Goal: Task Accomplishment & Management: Manage account settings

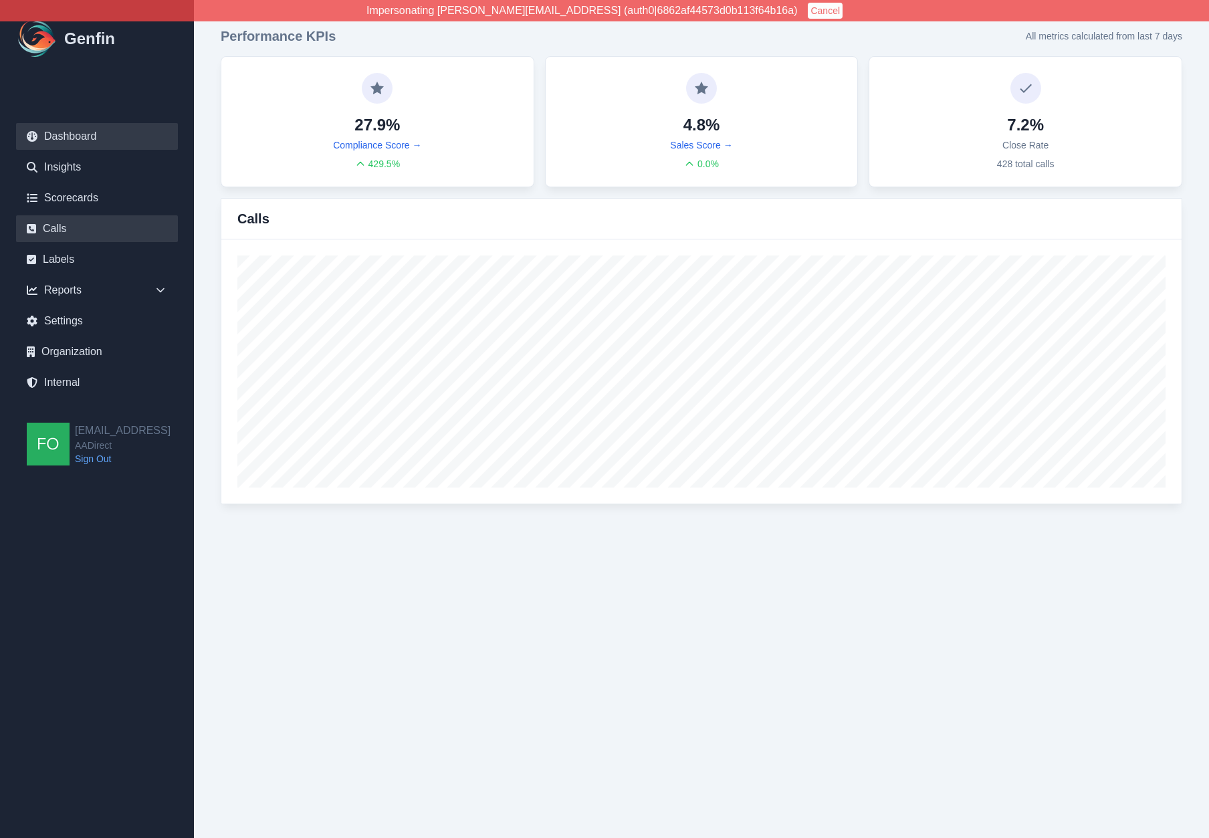
click at [58, 226] on link "Calls" at bounding box center [97, 228] width 162 height 27
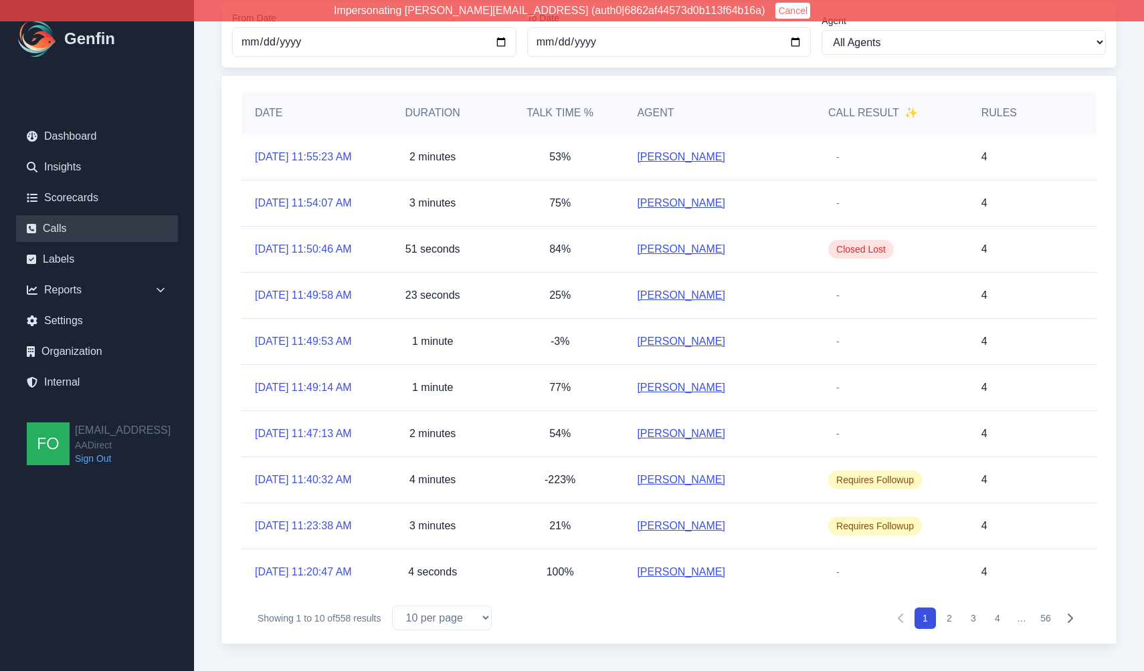
scroll to position [228, 0]
click at [484, 622] on select "10 per page 25 per page 50 per page 100 per page" at bounding box center [442, 618] width 100 height 25
select select "50"
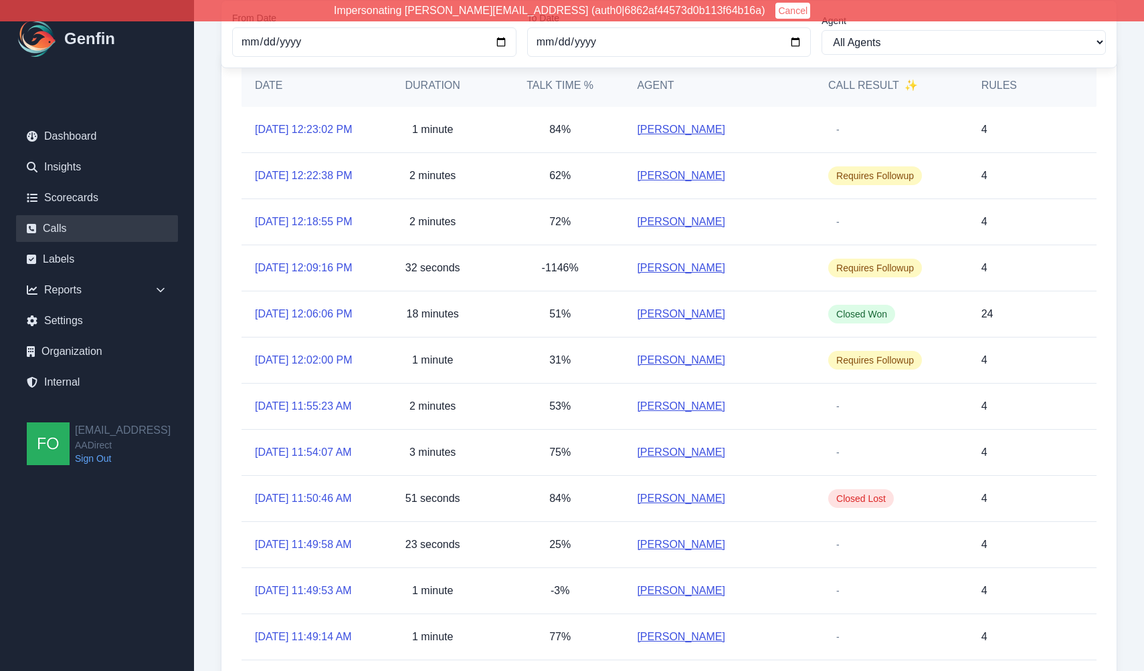
scroll to position [228, 0]
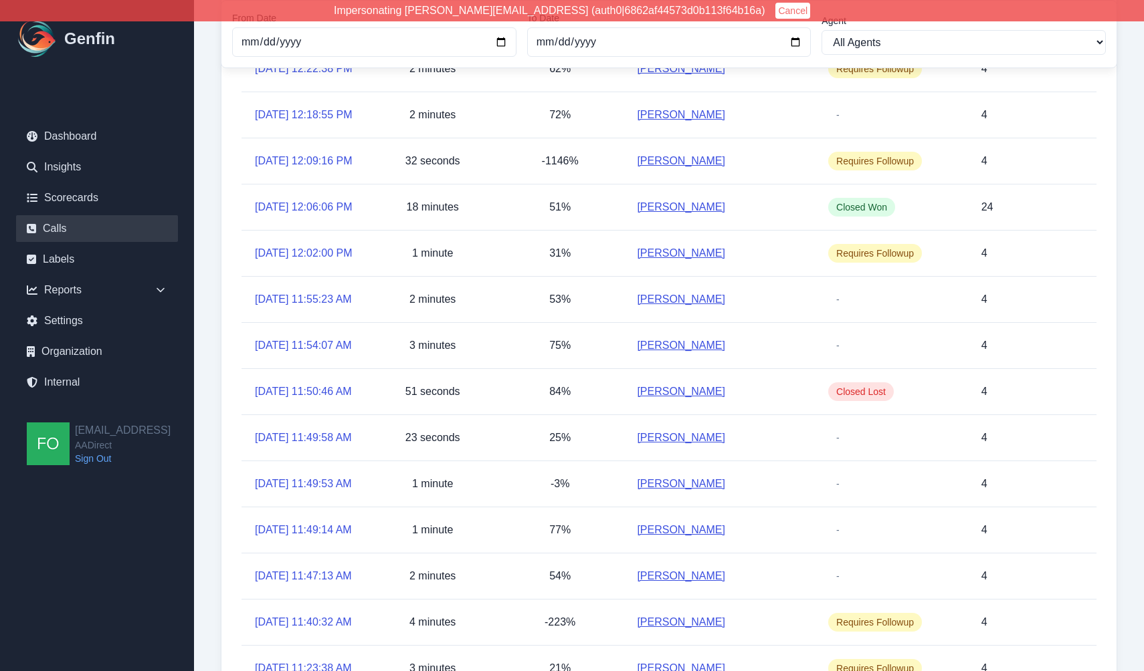
click at [401, 276] on div "1 minute" at bounding box center [432, 253] width 127 height 45
click at [426, 262] on p "1 minute" at bounding box center [432, 253] width 41 height 16
click at [444, 184] on div "32 seconds" at bounding box center [432, 160] width 127 height 45
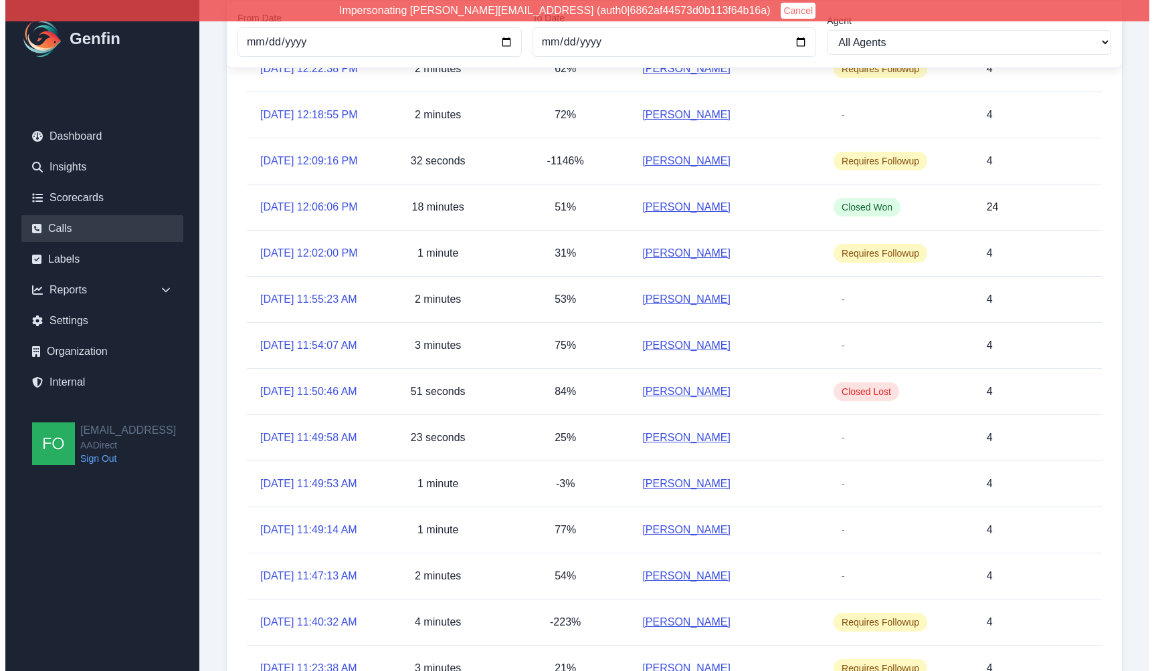
scroll to position [0, 0]
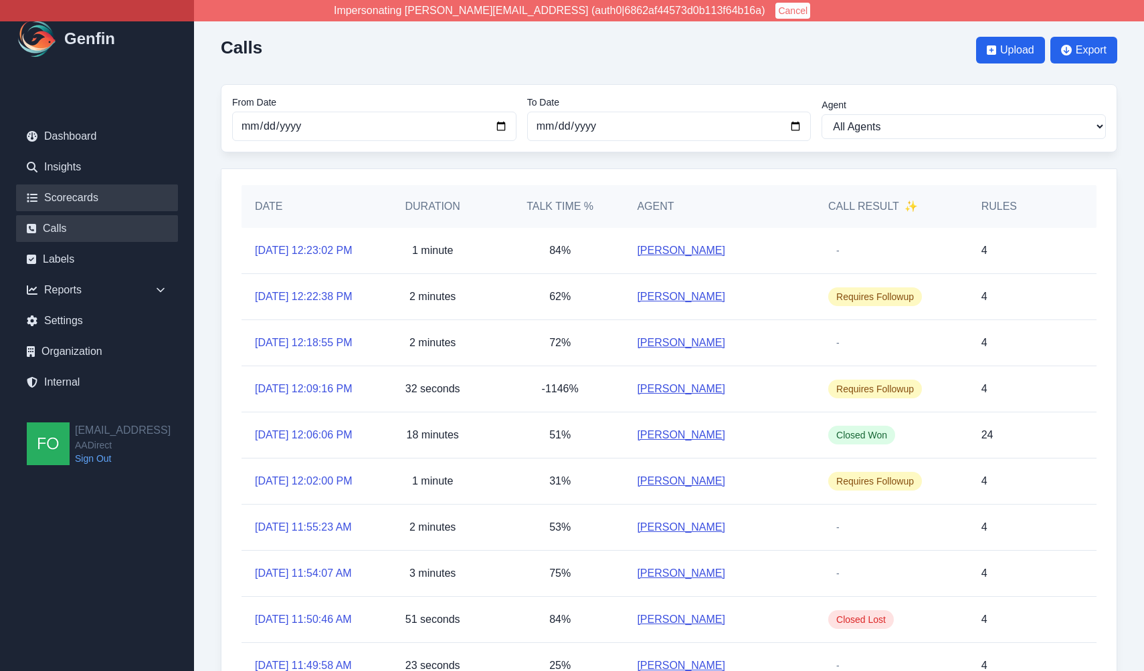
click at [91, 195] on link "Scorecards" at bounding box center [97, 198] width 162 height 27
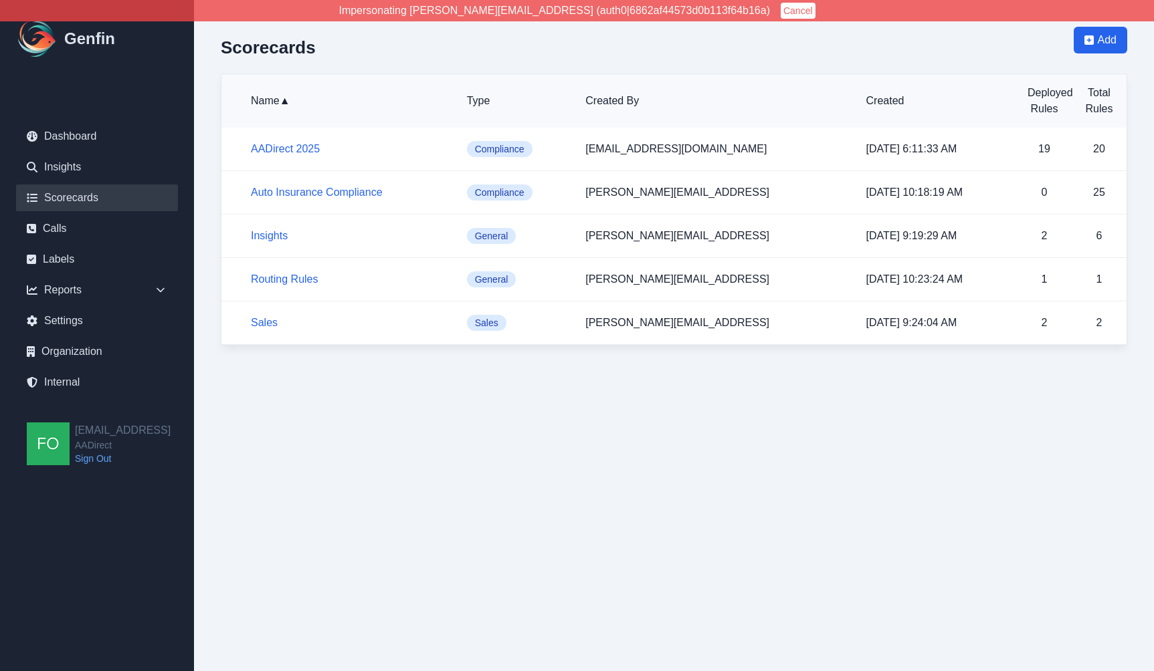
click at [556, 373] on html "Impersonating [PERSON_NAME][EMAIL_ADDRESS] (auth0|6862af44573d0b113f64b16a) Can…" at bounding box center [577, 186] width 1154 height 373
click at [296, 143] on link "AADirect 2025" at bounding box center [285, 148] width 69 height 11
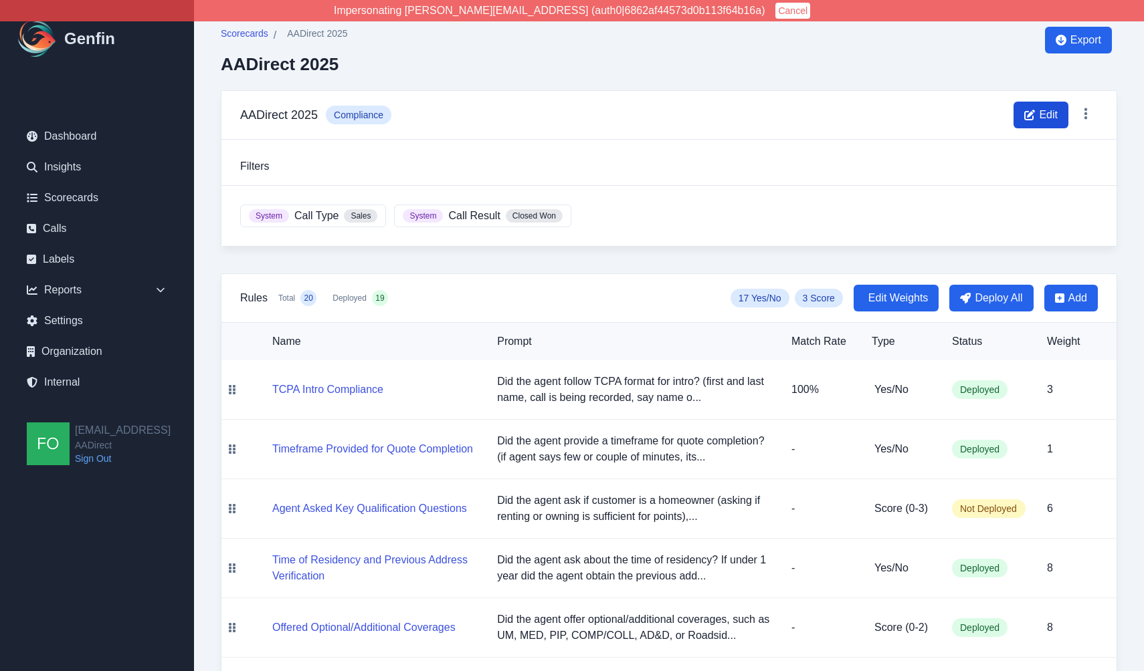
click at [1054, 114] on span "Edit" at bounding box center [1048, 115] width 19 height 16
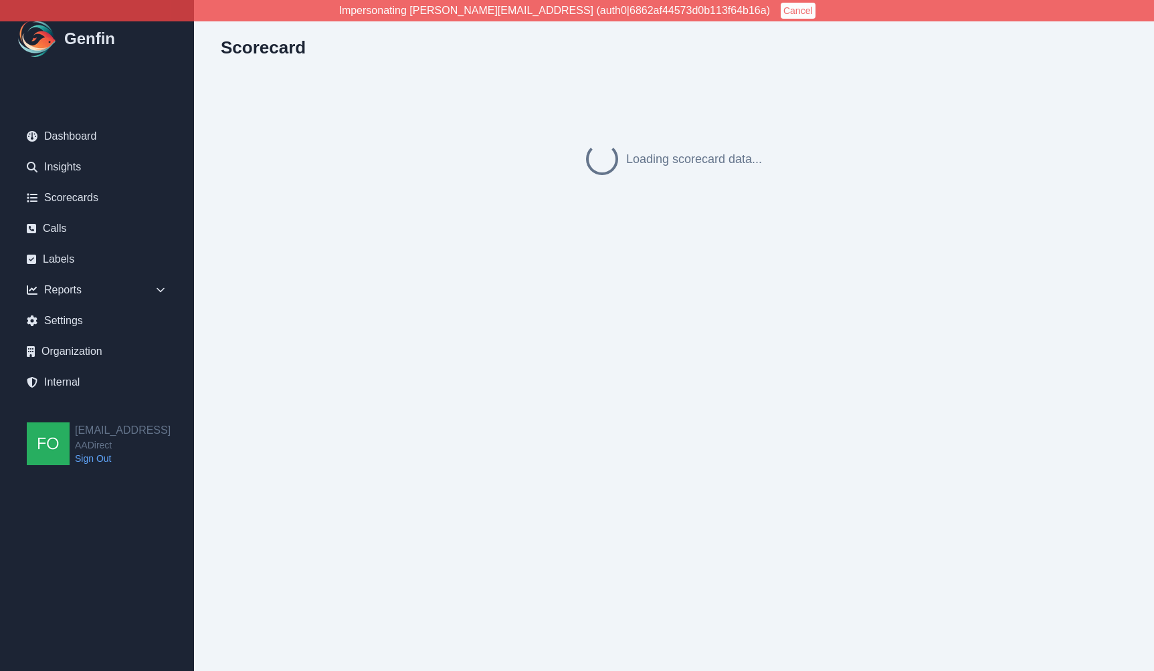
select select "compliance"
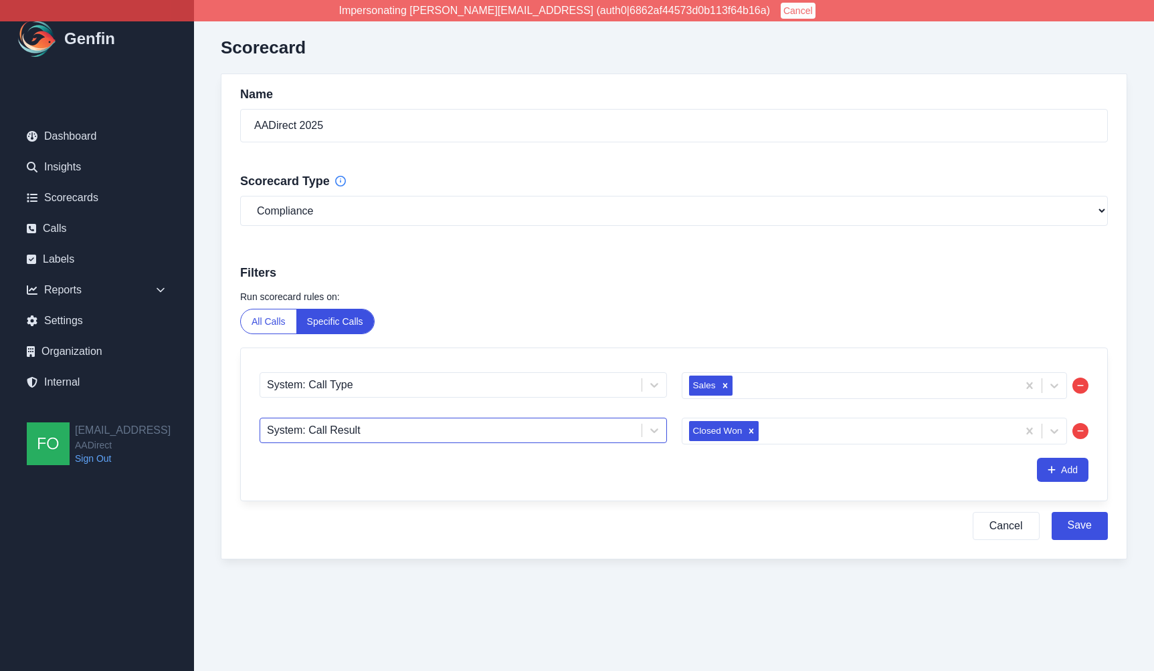
click at [389, 435] on div at bounding box center [451, 430] width 368 height 19
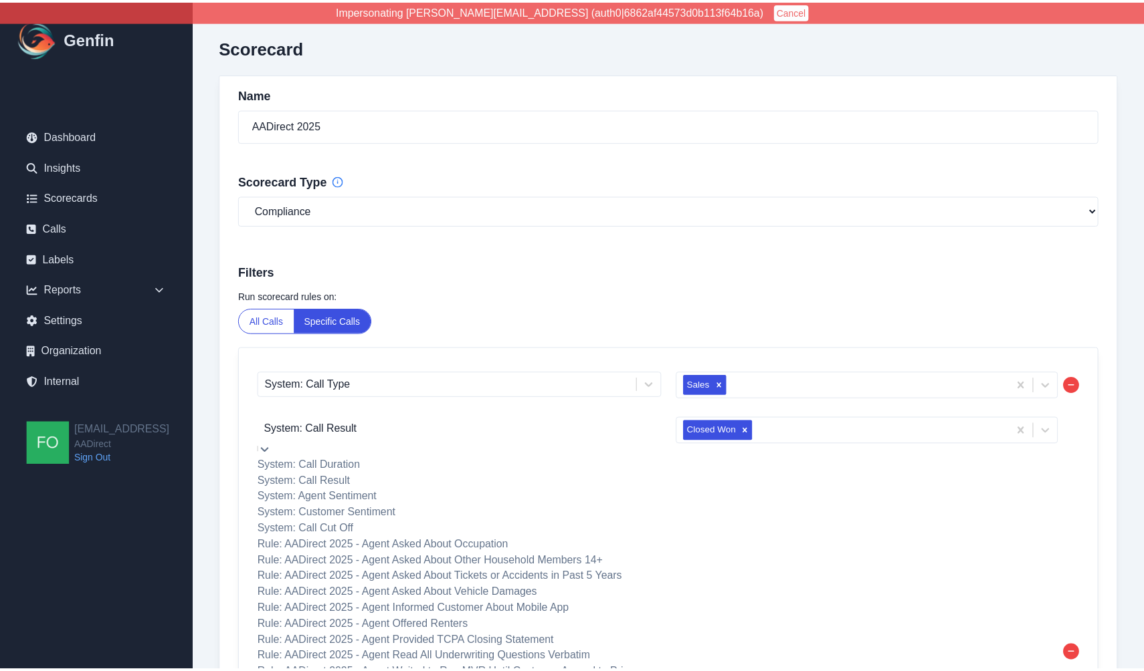
scroll to position [516, 0]
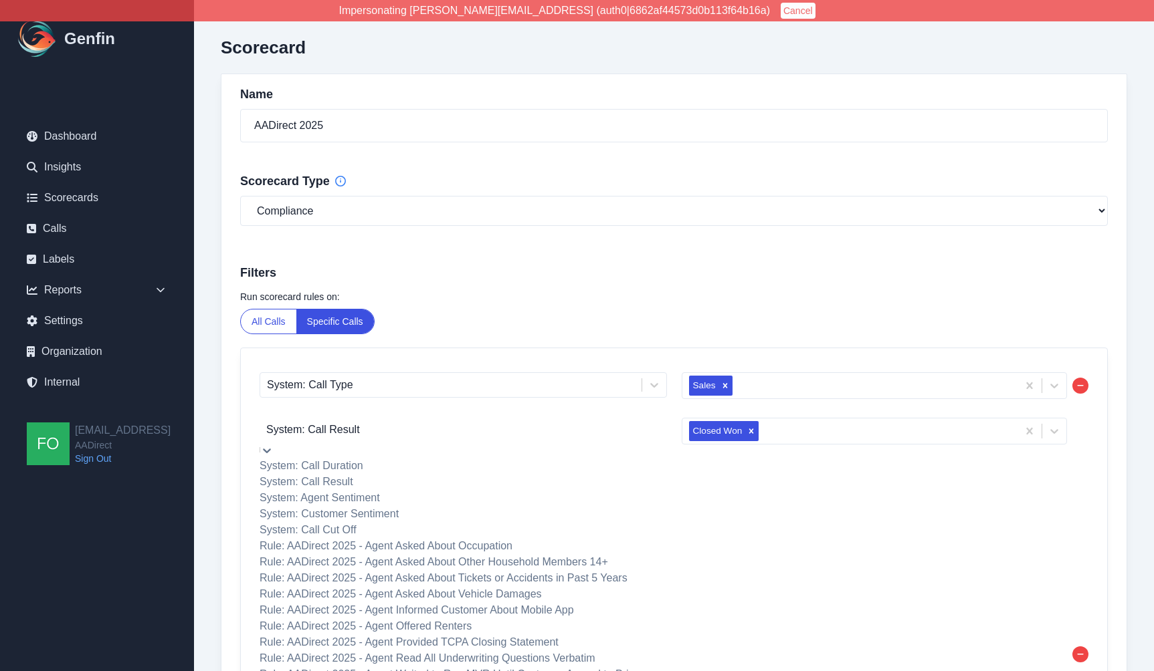
click at [793, 586] on div "Scorecard Name AADirect 2025 Scorecard Type General Compliance Sales Filters Ru…" at bounding box center [674, 530] width 960 height 1060
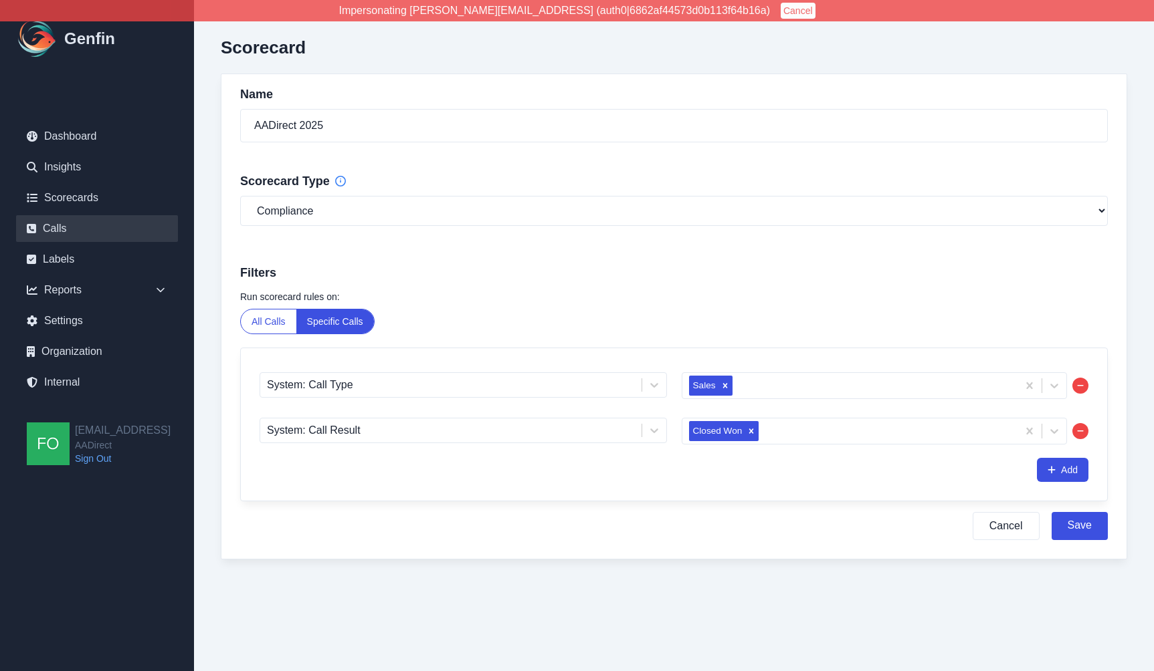
click at [80, 236] on link "Calls" at bounding box center [97, 228] width 162 height 27
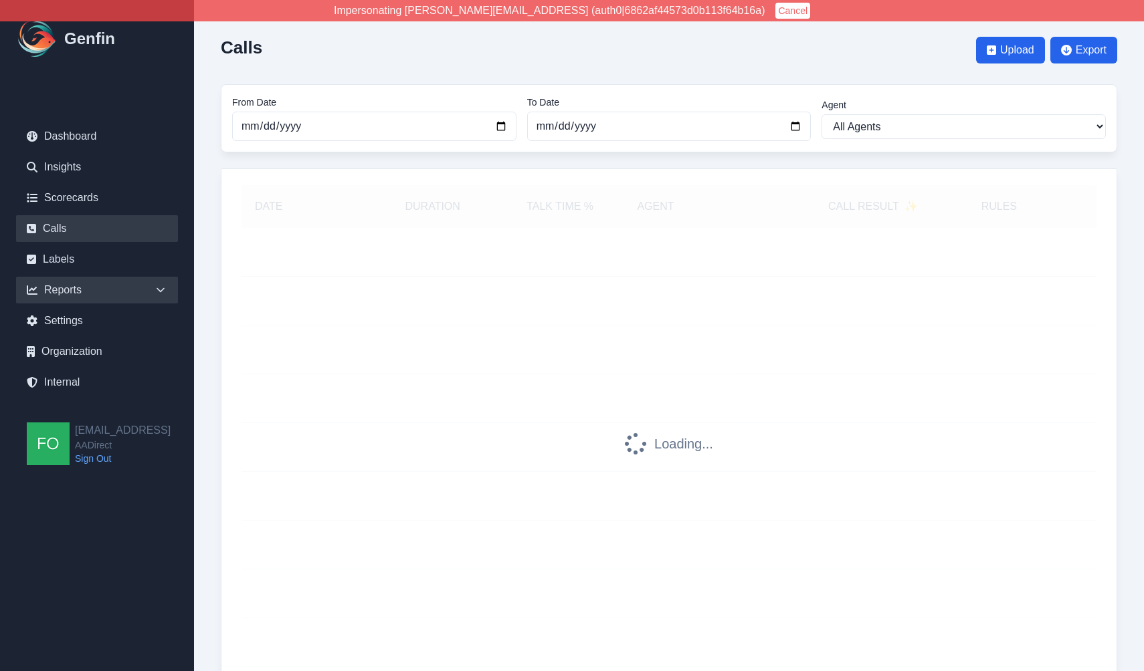
click at [149, 296] on div "Reports" at bounding box center [97, 290] width 162 height 27
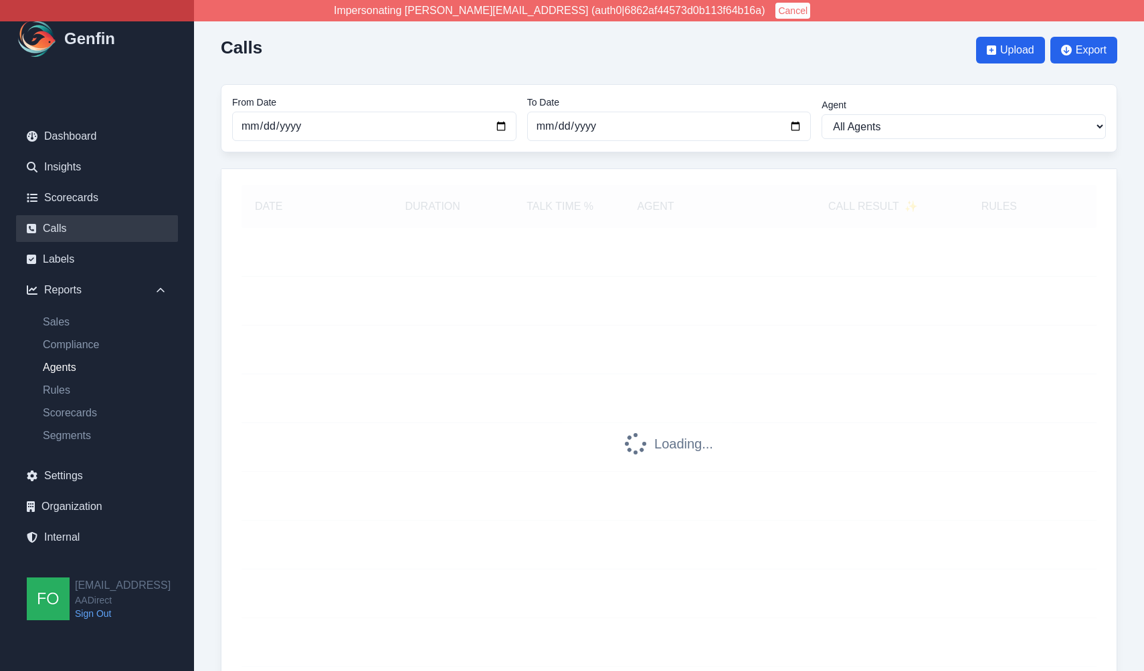
click at [65, 364] on link "Agents" at bounding box center [105, 368] width 146 height 16
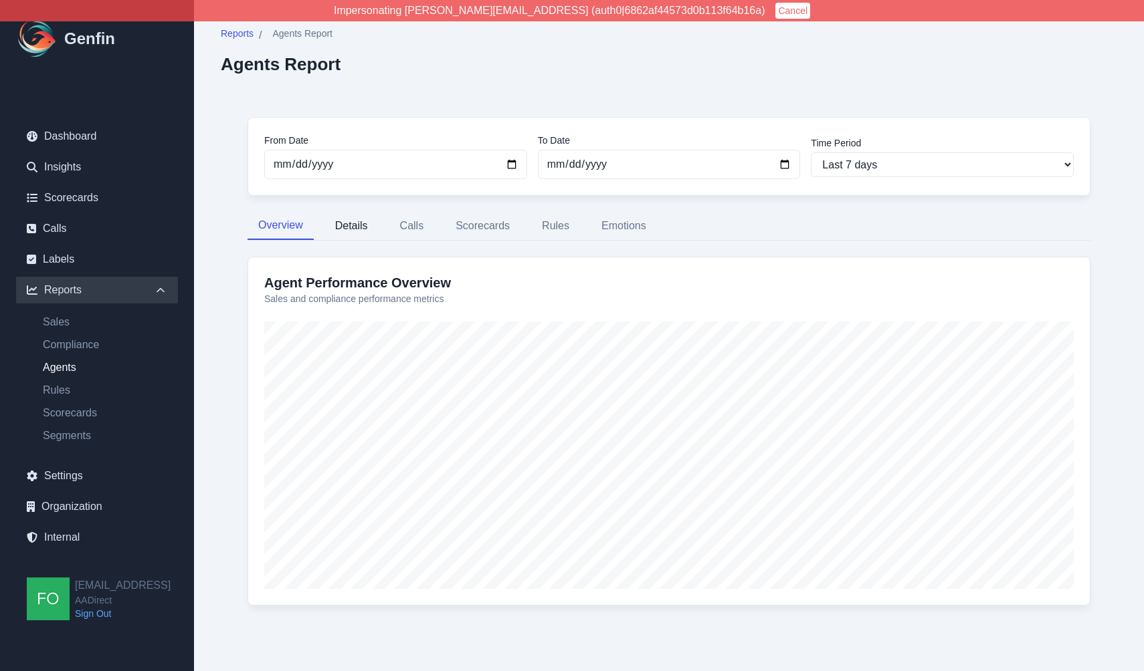
click at [358, 224] on button "Details" at bounding box center [351, 226] width 54 height 28
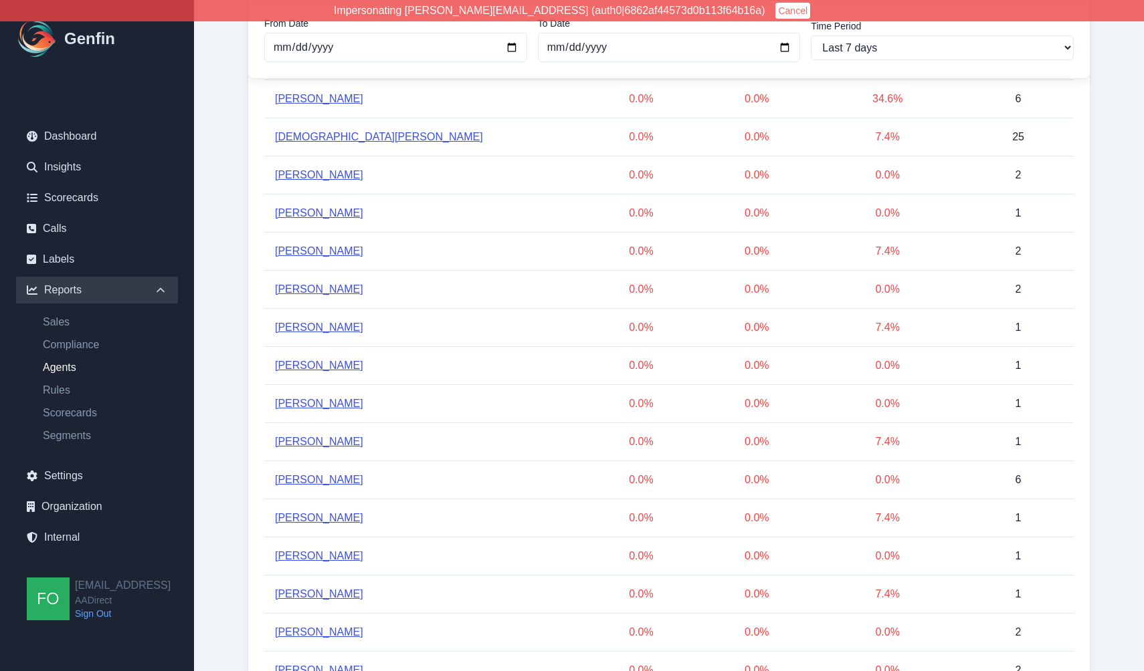
scroll to position [1365, 0]
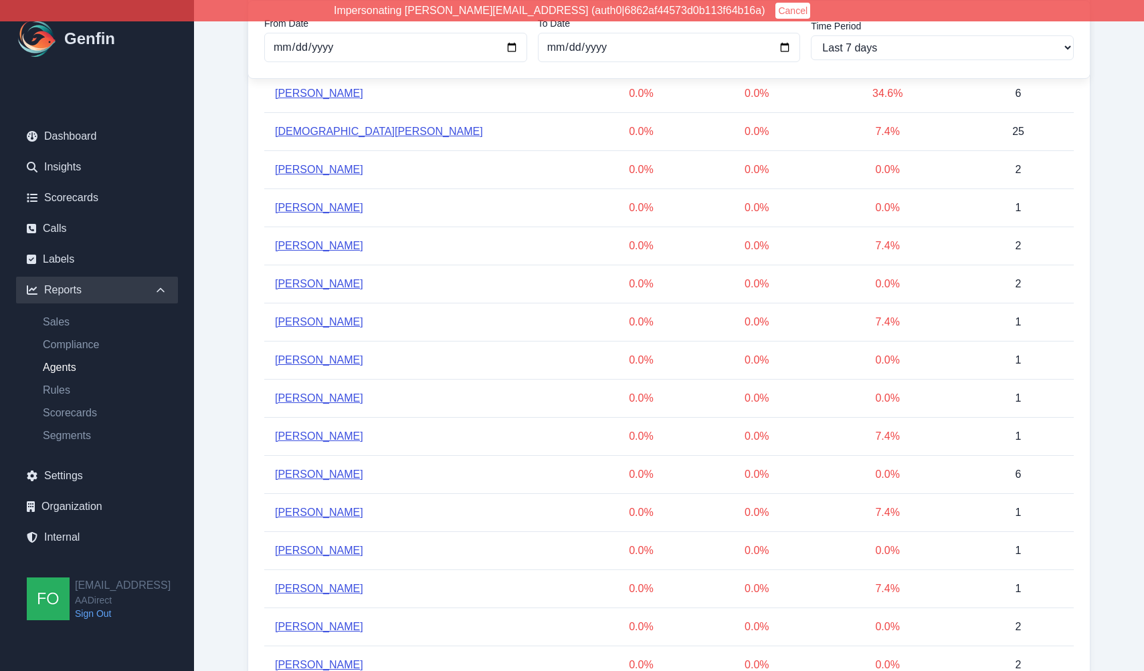
click at [349, 211] on link "[PERSON_NAME]" at bounding box center [319, 208] width 88 height 16
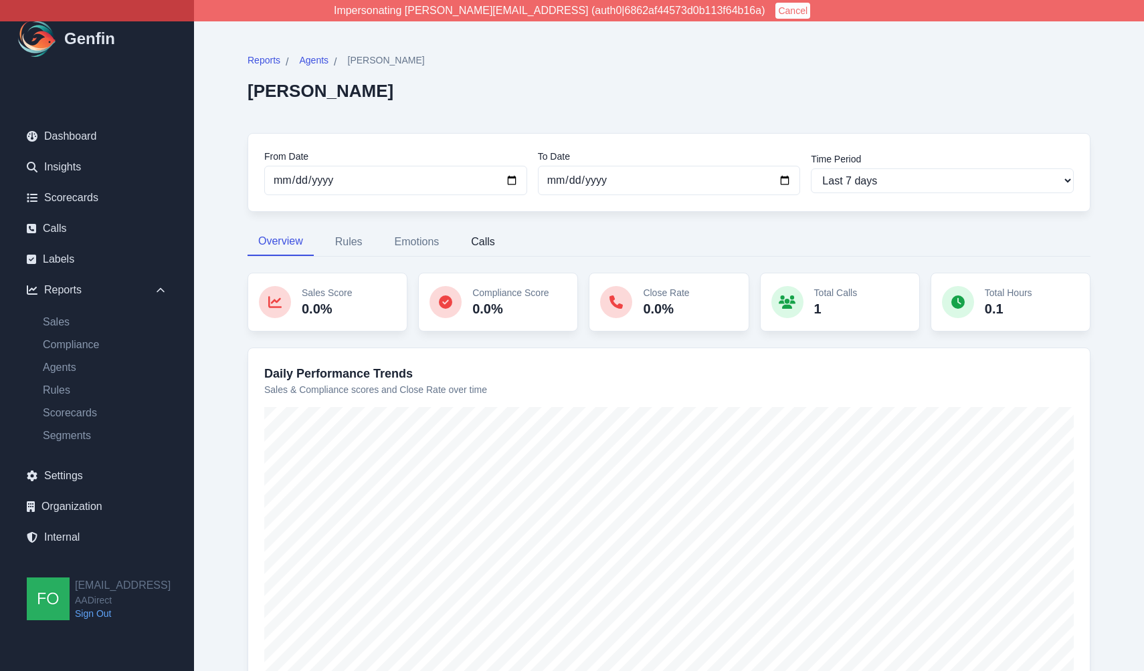
click at [489, 238] on button "Calls" at bounding box center [482, 242] width 45 height 28
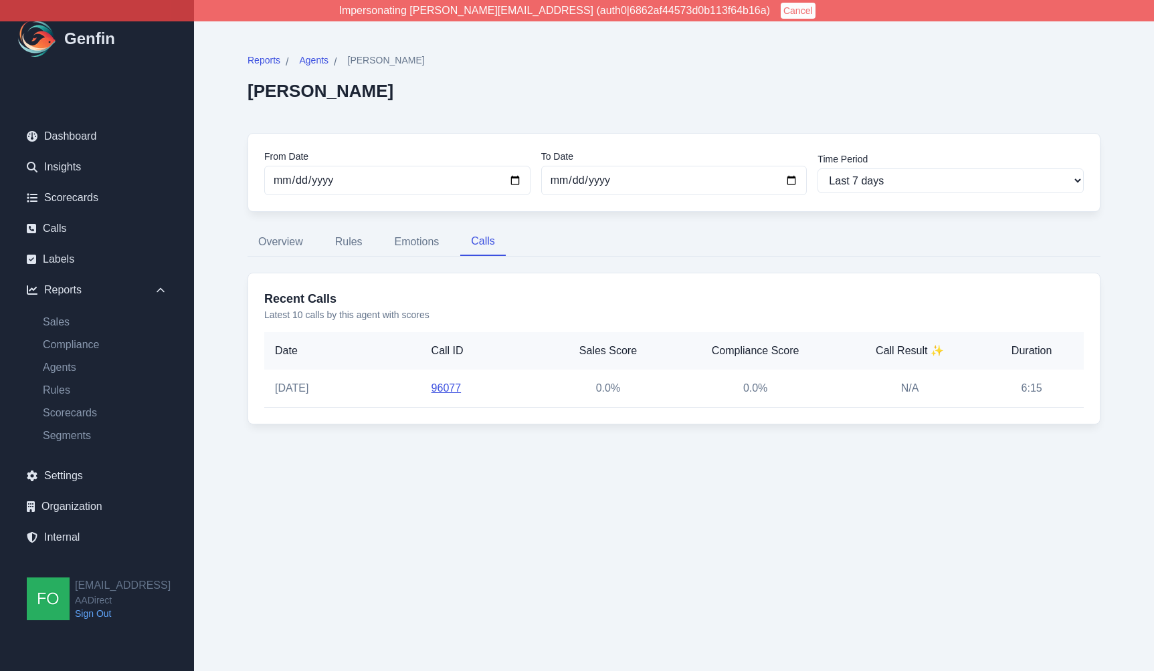
click at [448, 387] on link "96077" at bounding box center [446, 388] width 30 height 11
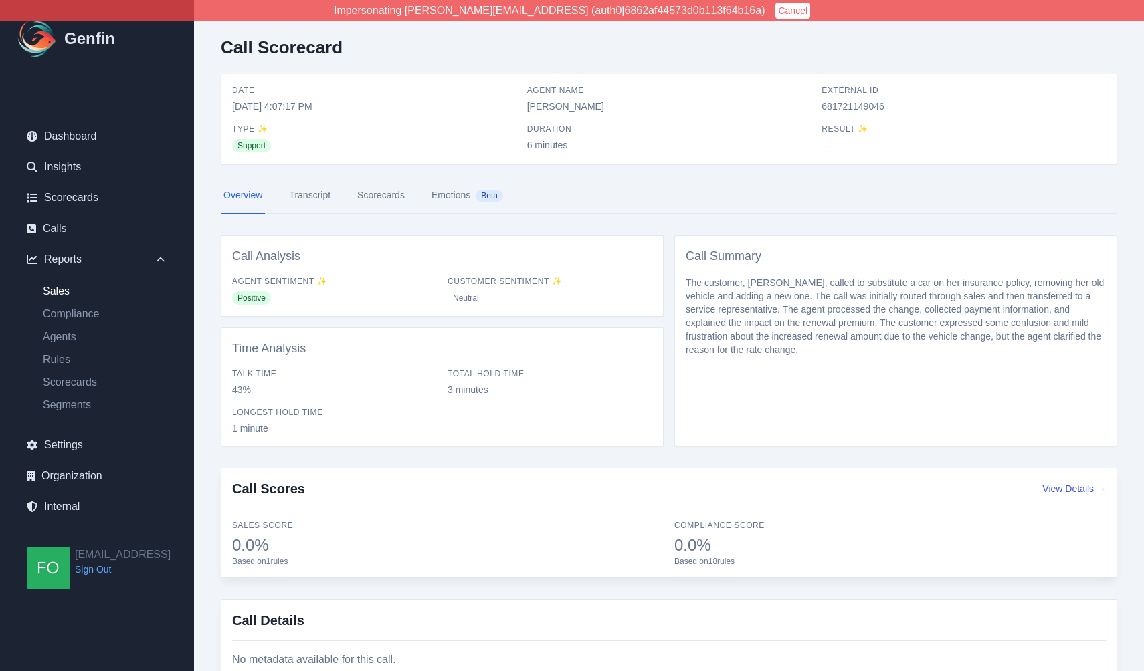
click at [64, 293] on link "Sales" at bounding box center [105, 292] width 146 height 16
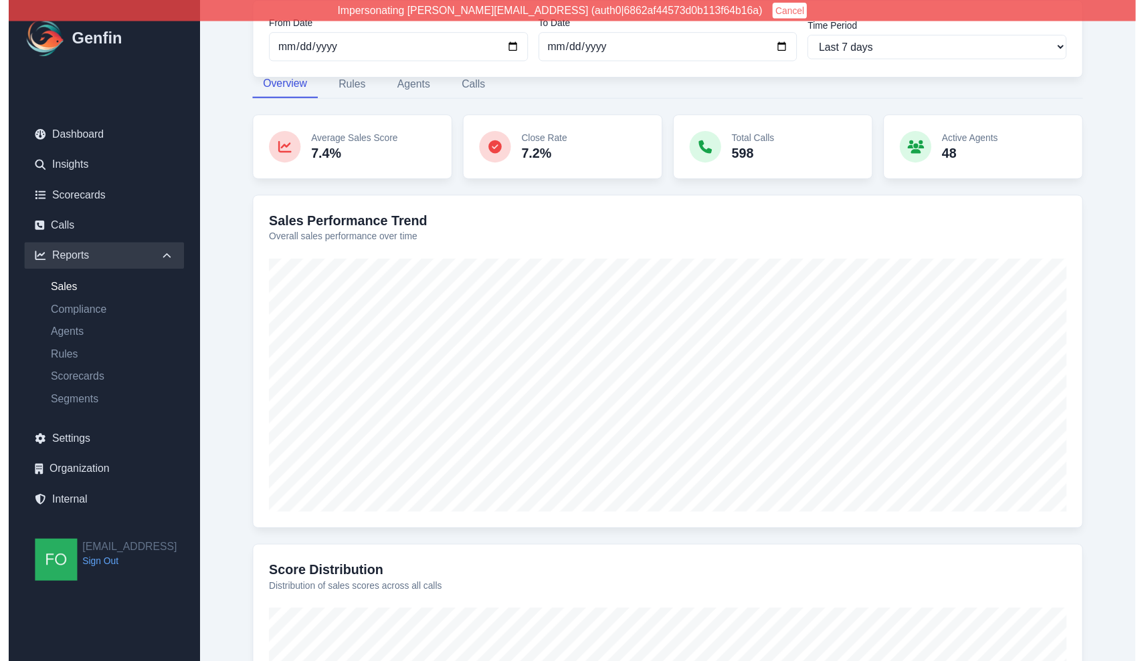
scroll to position [155, 0]
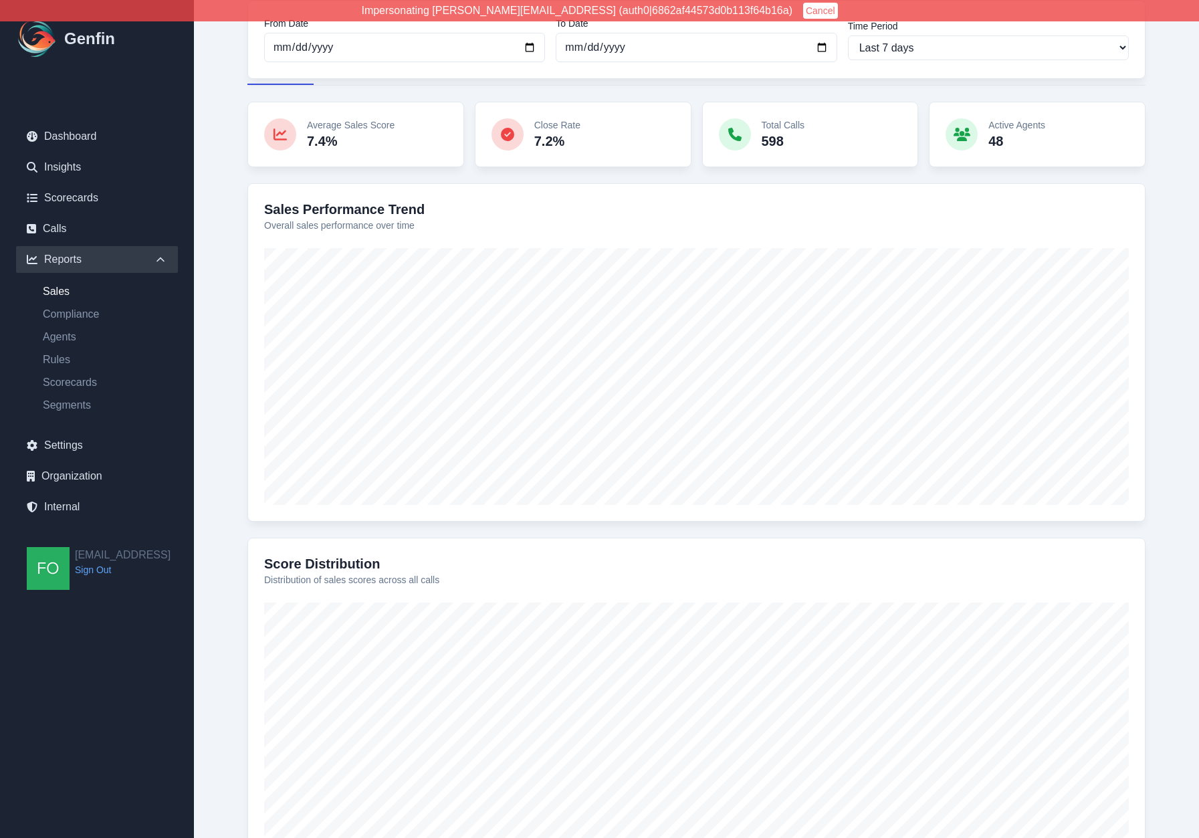
click at [225, 193] on div "From Date [DATE] To Date [DATE] Time Period Last 7 days Last 14 days Last 30 da…" at bounding box center [697, 427] width 952 height 984
click at [242, 320] on div "From Date [DATE] To Date [DATE] Time Period Last 7 days Last 14 days Last 30 da…" at bounding box center [697, 427] width 952 height 984
